Goal: Information Seeking & Learning: Learn about a topic

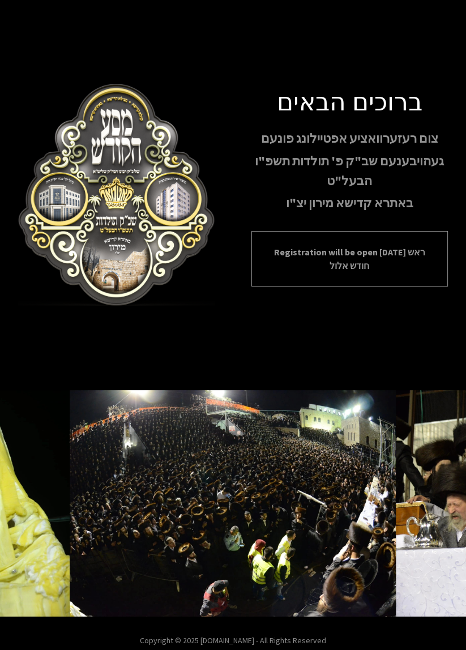
click at [290, 272] on p "Registration will be open [DATE] ראש חודש אלול" at bounding box center [349, 258] width 169 height 27
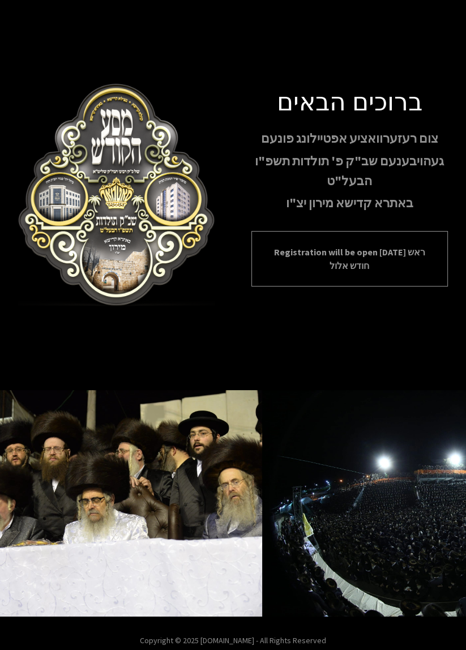
click at [303, 272] on p "Registration will be open [DATE] ראש חודש אלול" at bounding box center [349, 258] width 169 height 27
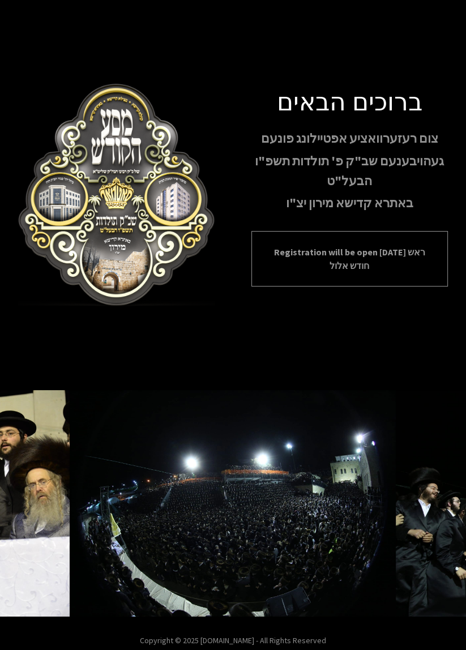
click at [314, 272] on p "Registration will be open [DATE] ראש חודש אלול" at bounding box center [349, 258] width 169 height 27
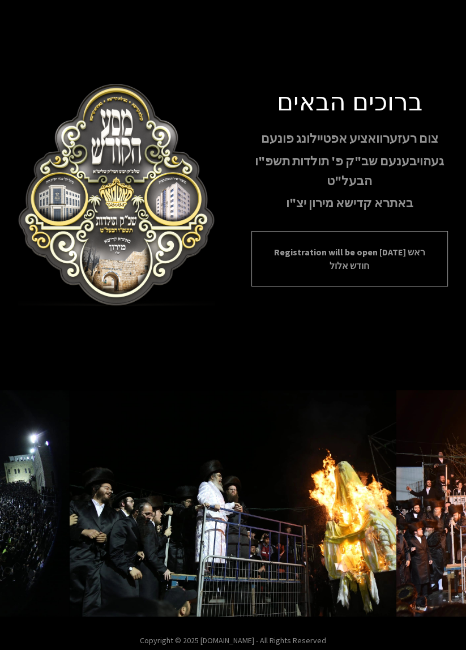
click at [309, 272] on p "Registration will be open [DATE] ראש חודש אלול" at bounding box center [349, 258] width 169 height 27
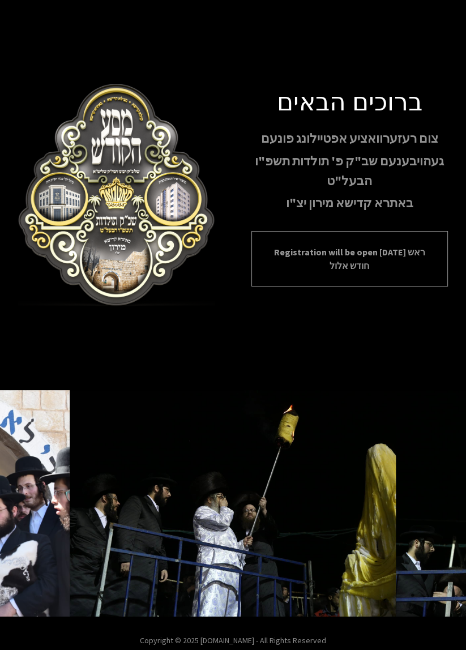
click at [325, 272] on p "Registration will be open [DATE] ראש חודש אלול" at bounding box center [349, 258] width 169 height 27
